Goal: Task Accomplishment & Management: Complete application form

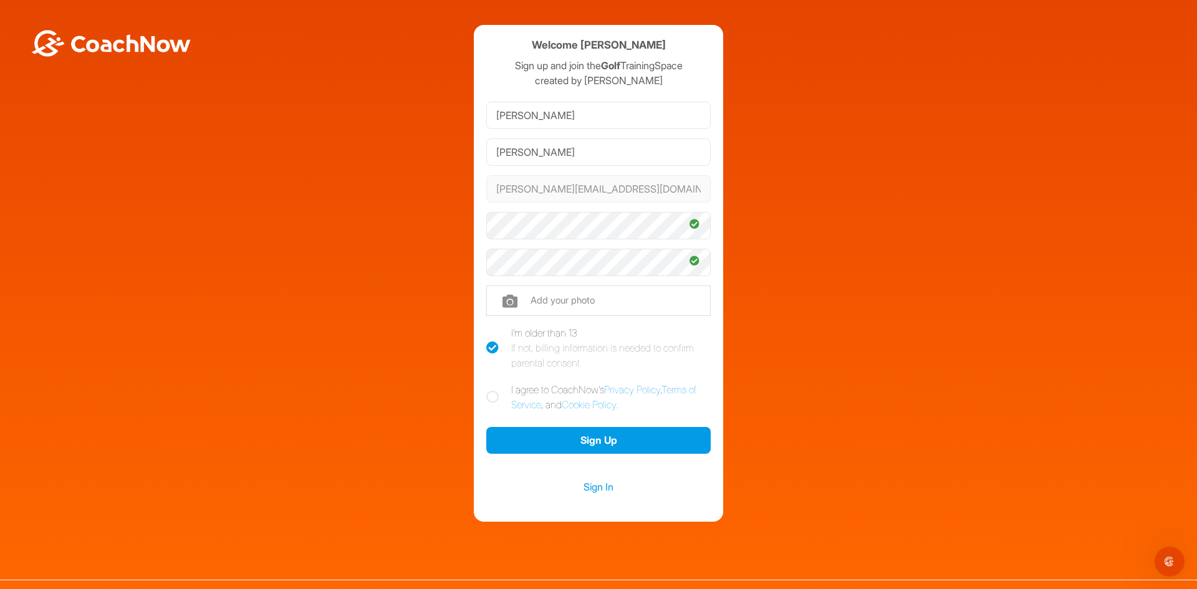
click at [488, 401] on icon at bounding box center [492, 397] width 12 height 12
click at [488, 390] on input "I agree to CoachNow's Privacy Policy , Terms of Service , and Cookie Policy ." at bounding box center [490, 386] width 8 height 8
checkbox input "true"
click at [562, 447] on button "Sign Up" at bounding box center [598, 440] width 225 height 27
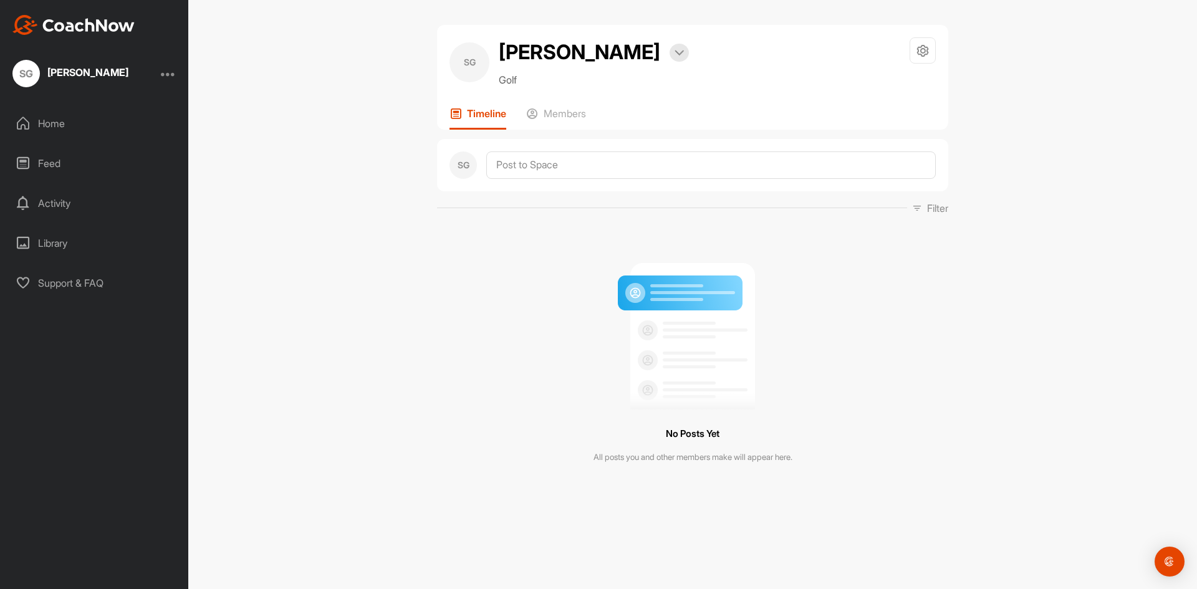
click at [65, 125] on div "Home" at bounding box center [95, 123] width 176 height 31
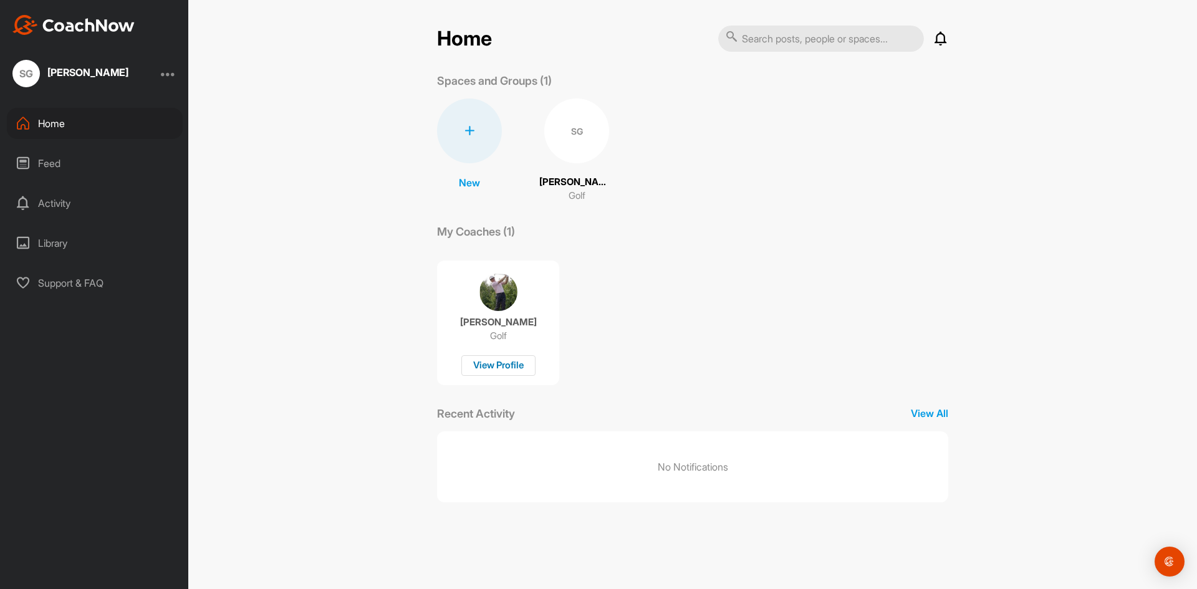
click at [520, 362] on div "View Profile" at bounding box center [499, 365] width 74 height 21
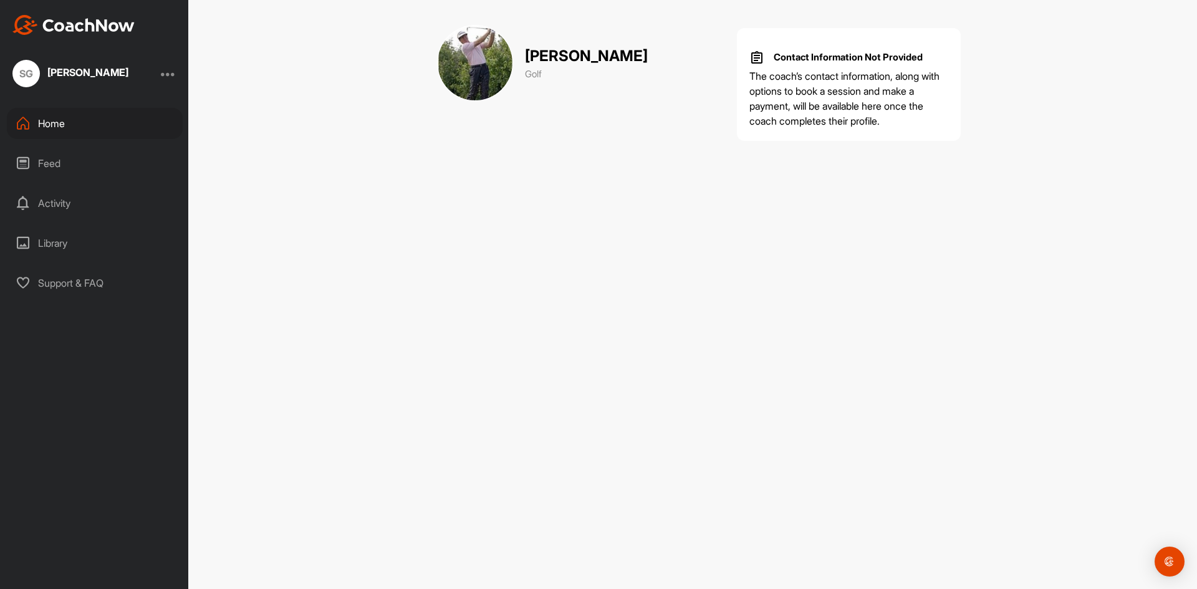
click at [61, 164] on div "Feed" at bounding box center [95, 163] width 176 height 31
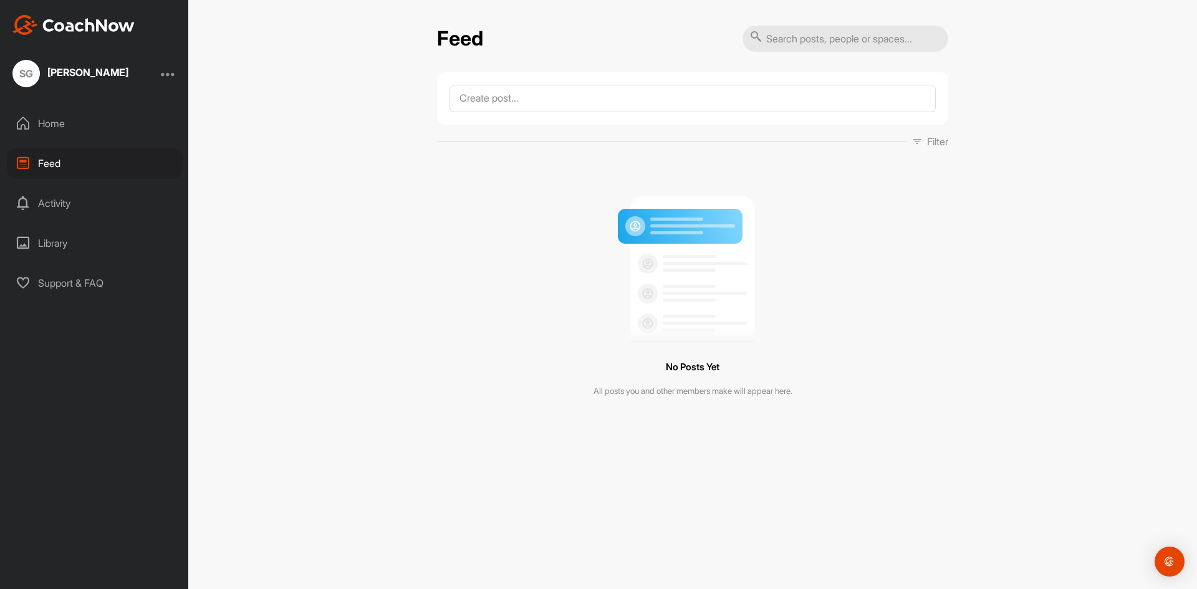
click at [51, 196] on div "Activity" at bounding box center [95, 203] width 176 height 31
